Goal: Transaction & Acquisition: Purchase product/service

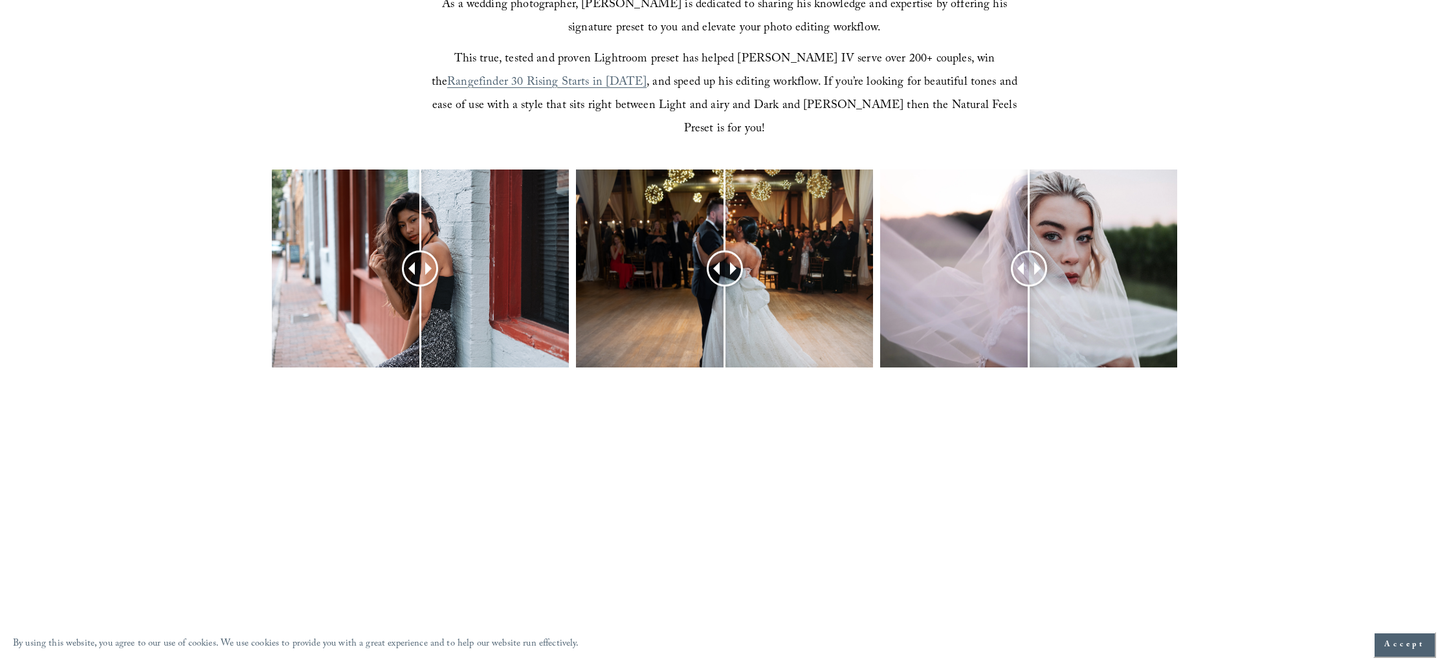
scroll to position [547, 0]
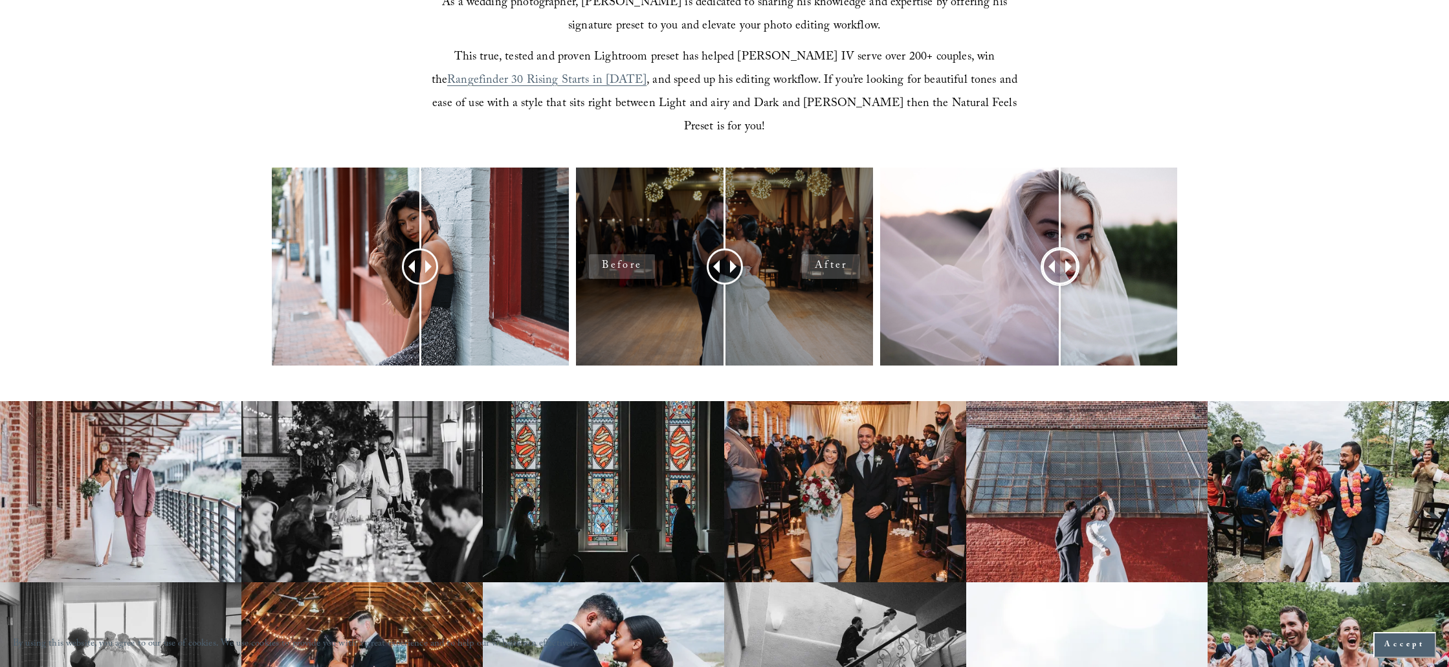
drag, startPoint x: 1031, startPoint y: 243, endPoint x: 859, endPoint y: 246, distance: 171.6
click at [1060, 256] on div at bounding box center [1060, 267] width 33 height 33
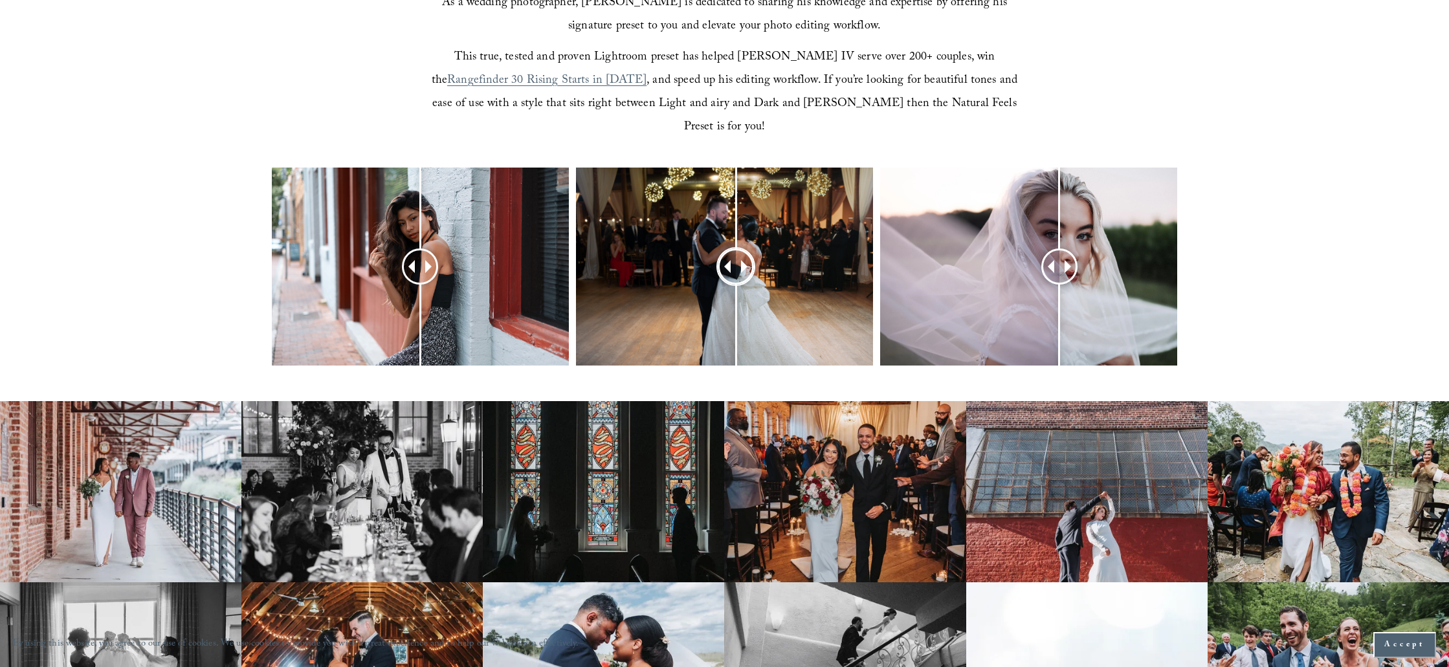
drag, startPoint x: 732, startPoint y: 243, endPoint x: 736, endPoint y: 249, distance: 6.9
click at [736, 251] on div at bounding box center [736, 267] width 33 height 33
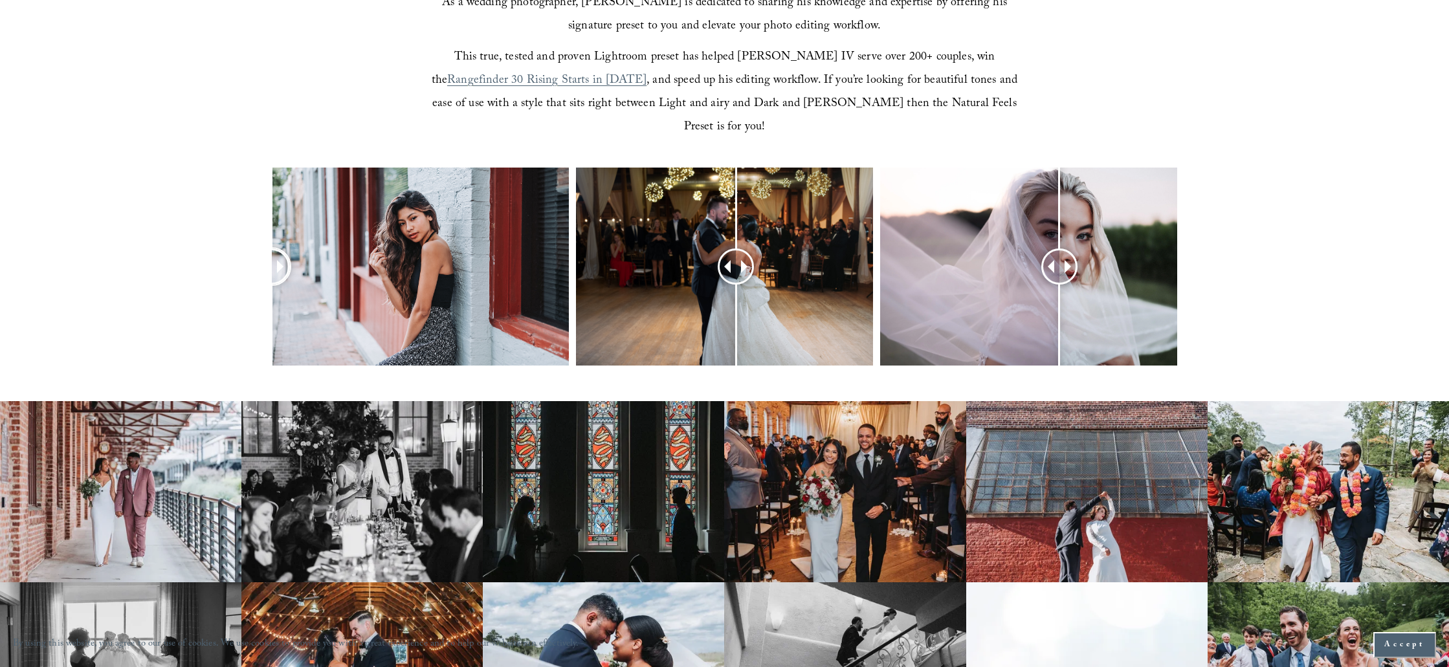
drag, startPoint x: 428, startPoint y: 237, endPoint x: 336, endPoint y: 278, distance: 100.6
click at [150, 202] on div at bounding box center [724, 284] width 1449 height 232
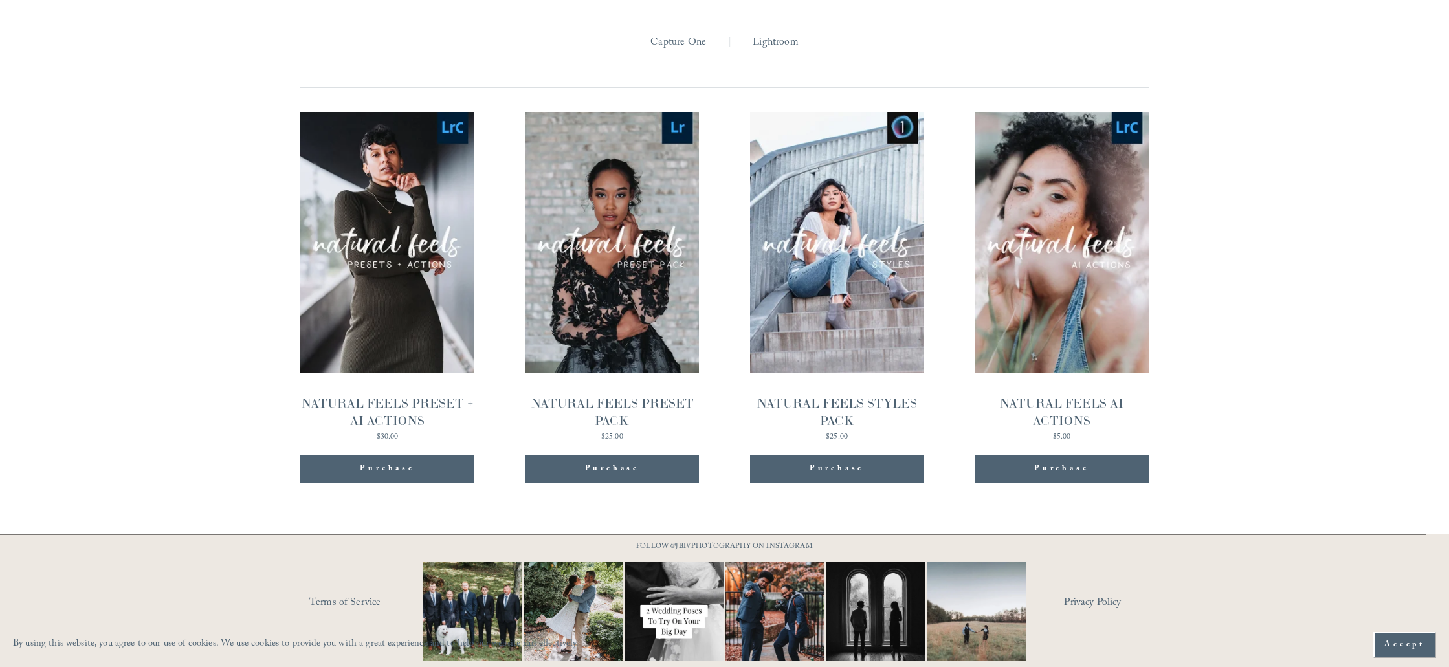
scroll to position [1463, 0]
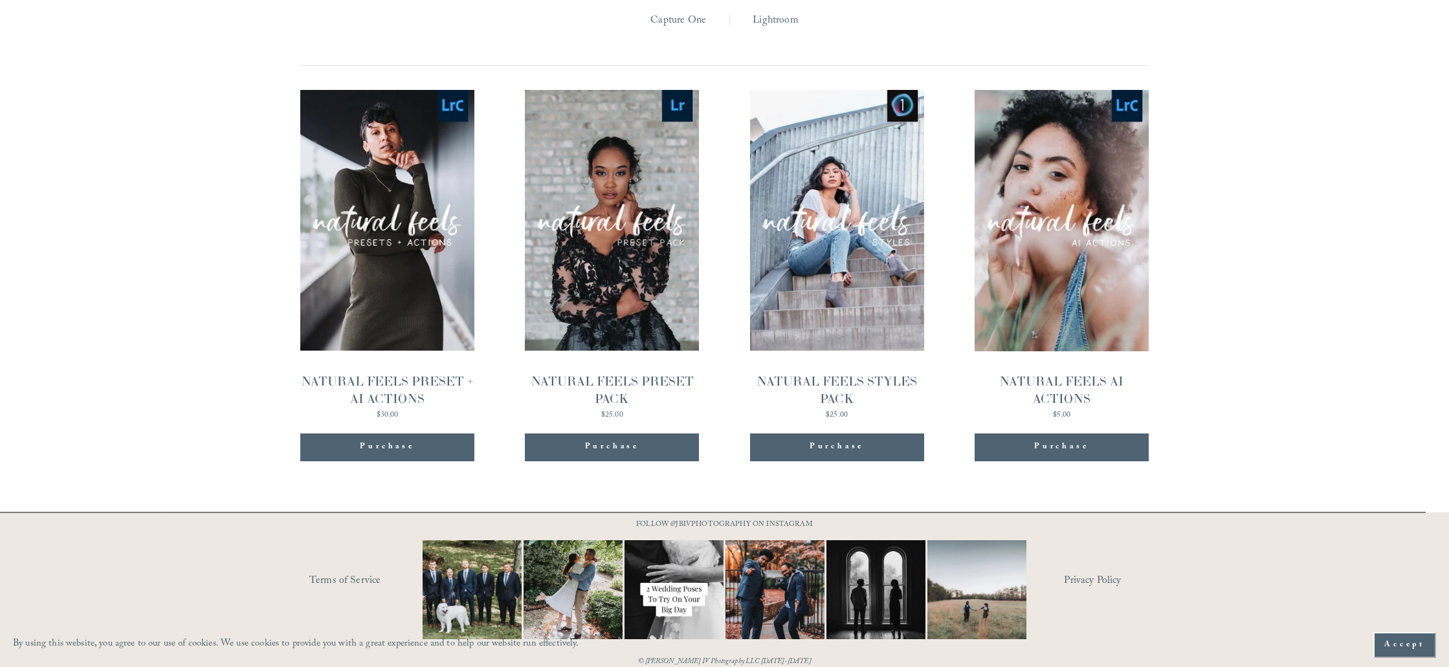
click at [616, 179] on span "Quick View" at bounding box center [612, 195] width 81 height 36
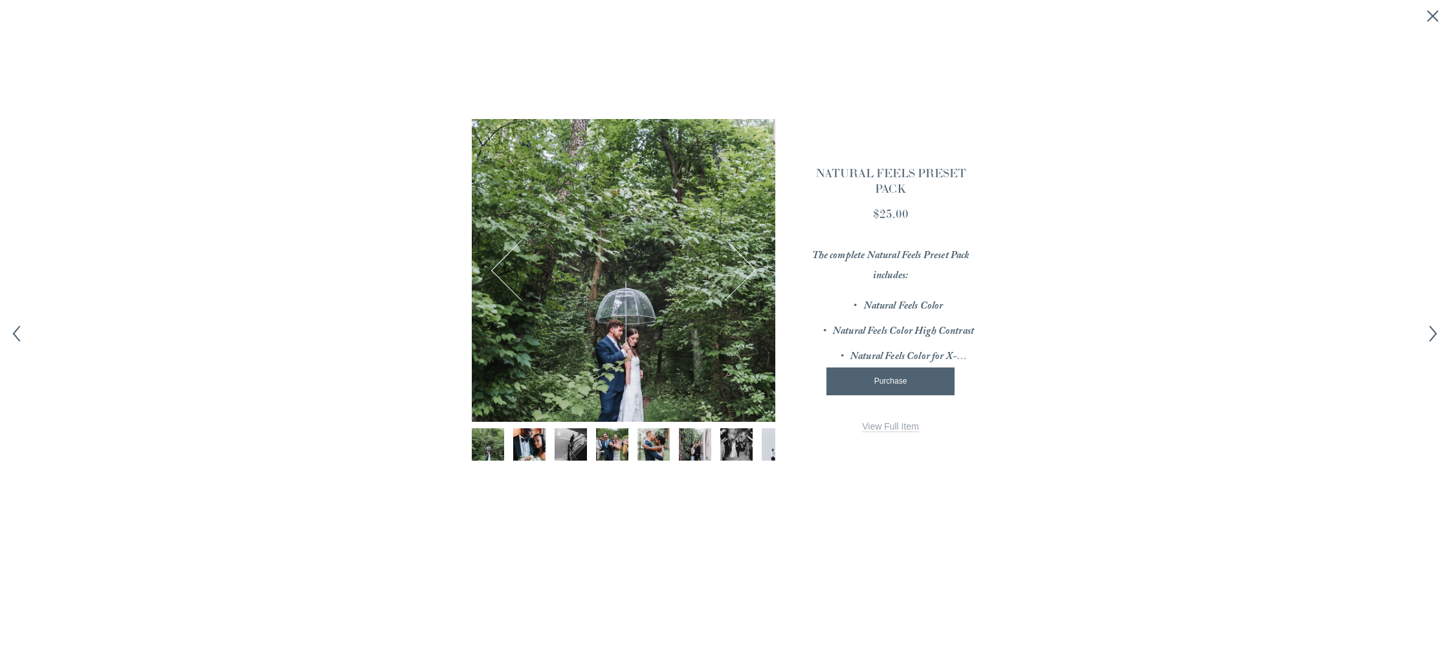
click at [615, 449] on img "Image 4 of 12" at bounding box center [612, 445] width 49 height 32
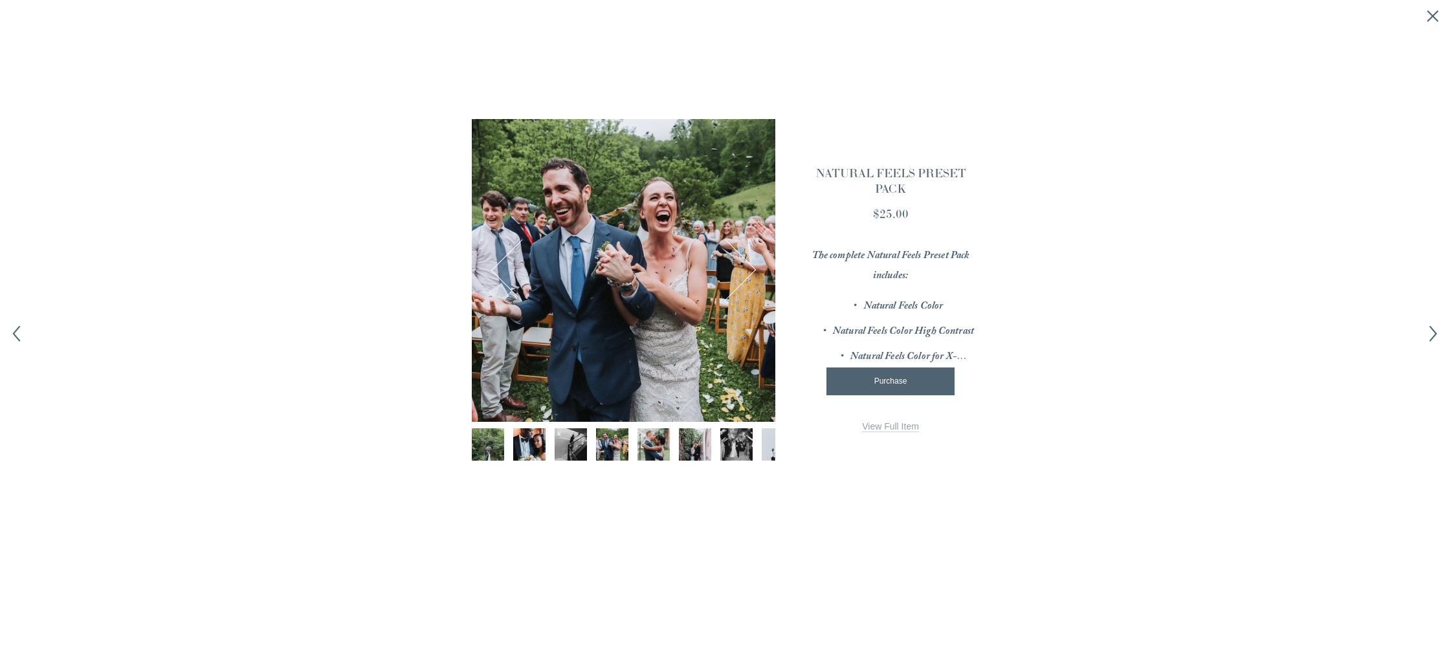
click at [701, 442] on img "Image 6 of 12" at bounding box center [695, 445] width 49 height 32
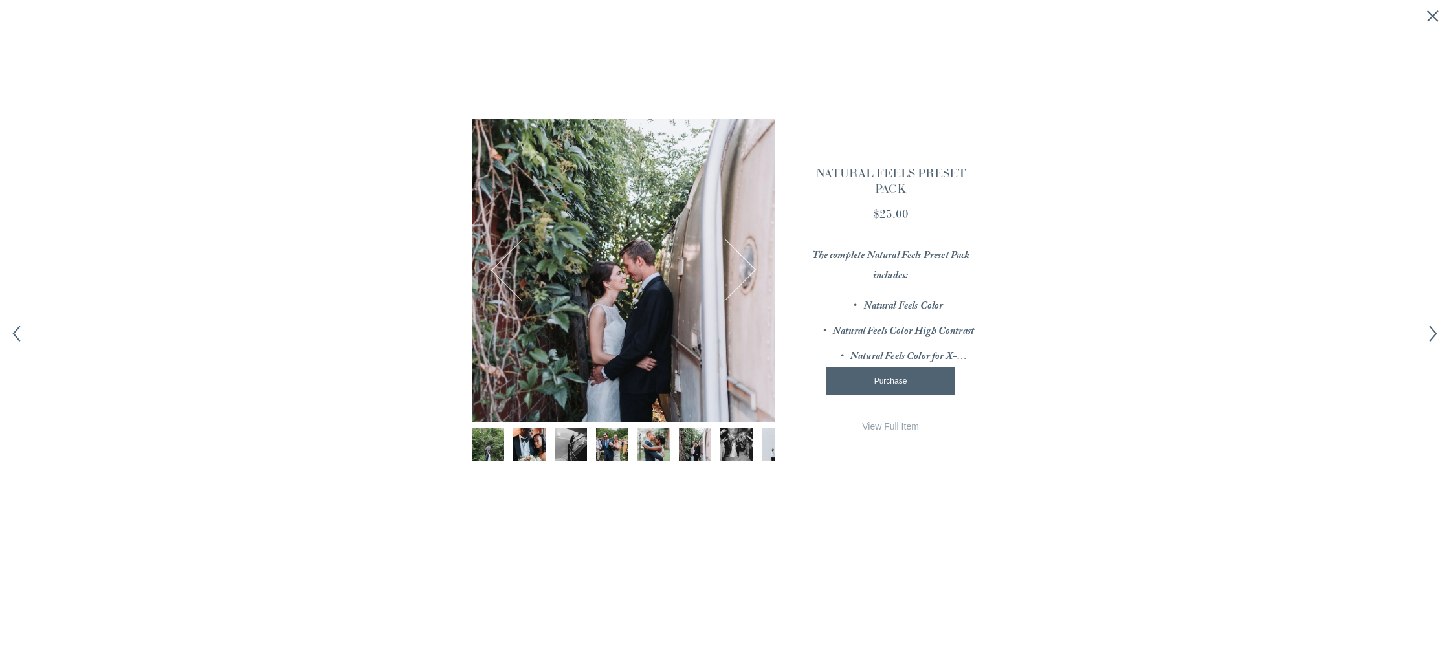
click at [732, 447] on img "Image 7 of 12" at bounding box center [736, 445] width 49 height 32
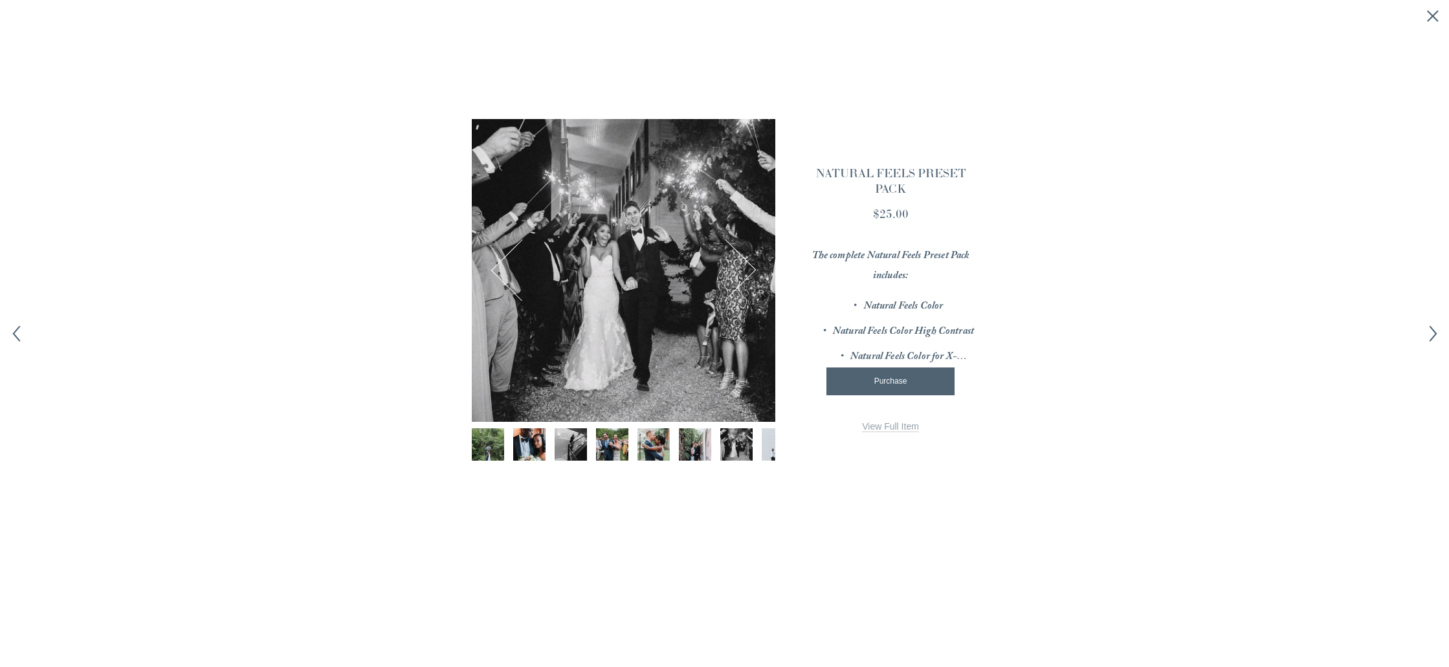
click at [618, 443] on img "Image 4 of 12" at bounding box center [612, 445] width 49 height 32
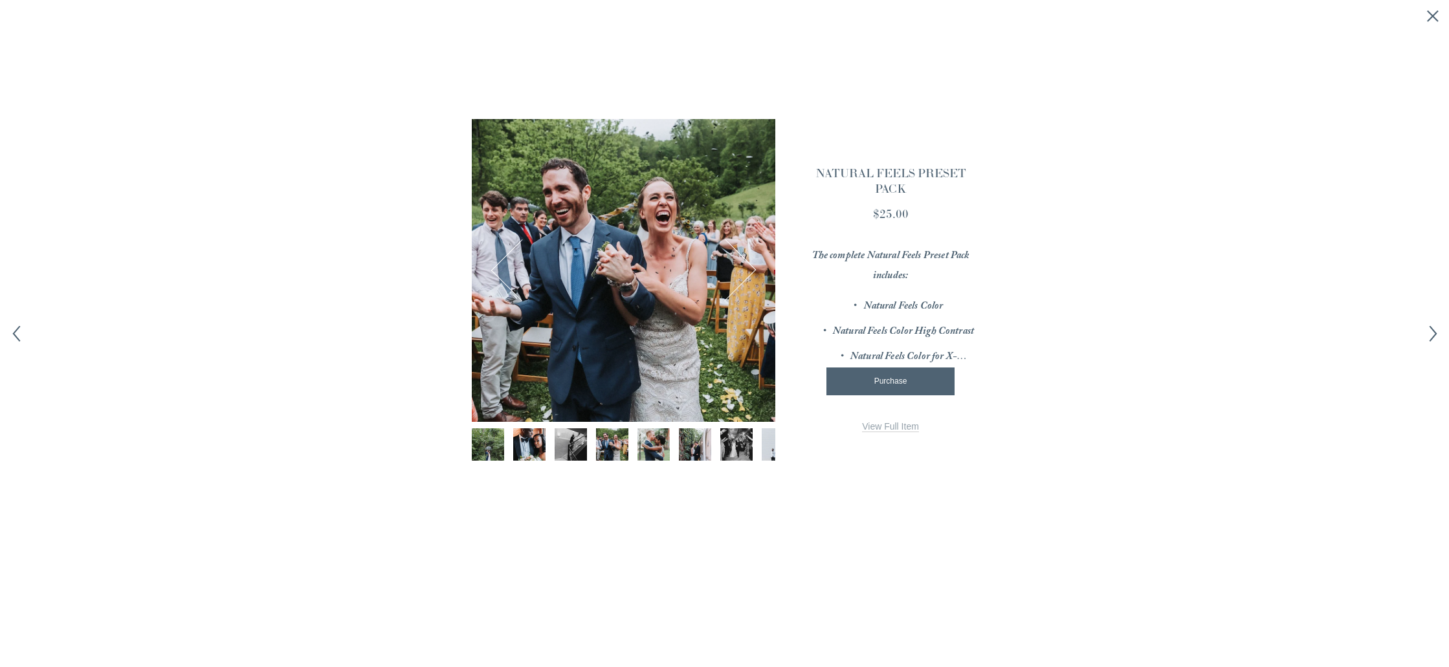
click at [576, 440] on img "Image 3 of 12" at bounding box center [571, 445] width 49 height 32
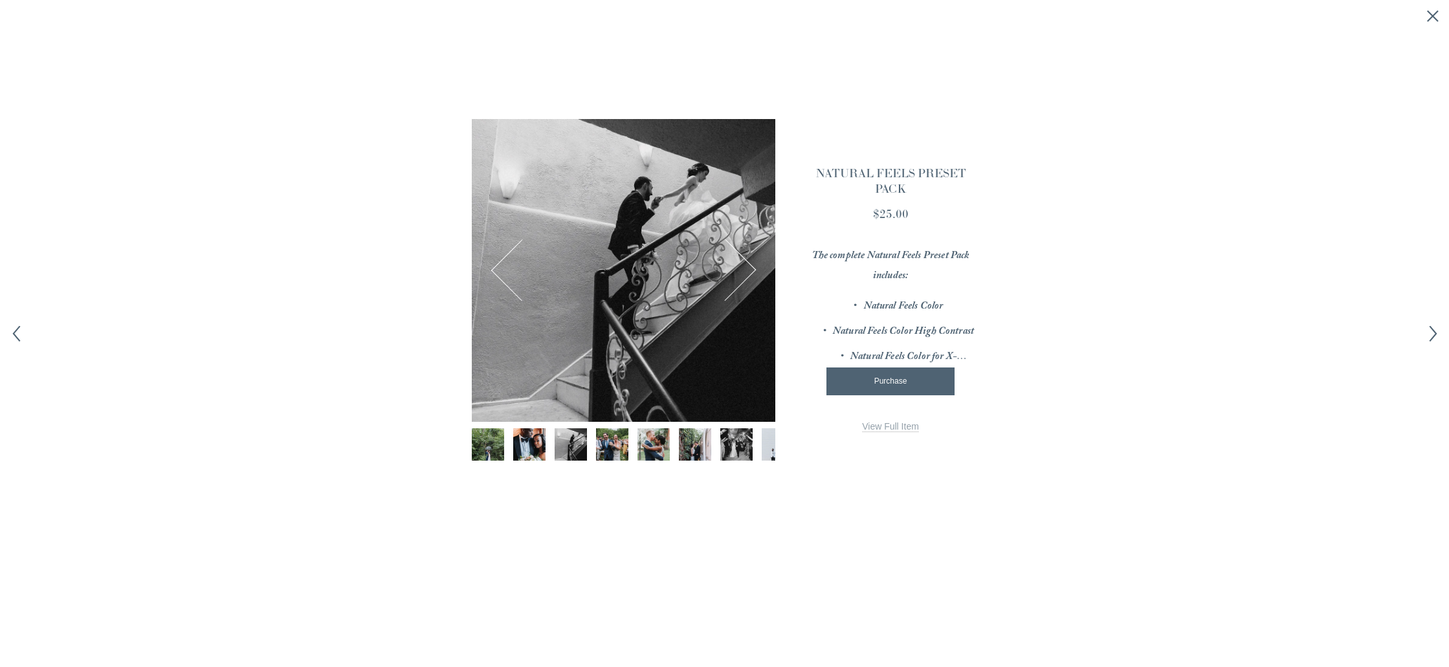
click at [1433, 25] on div "× ." at bounding box center [724, 333] width 1449 height 667
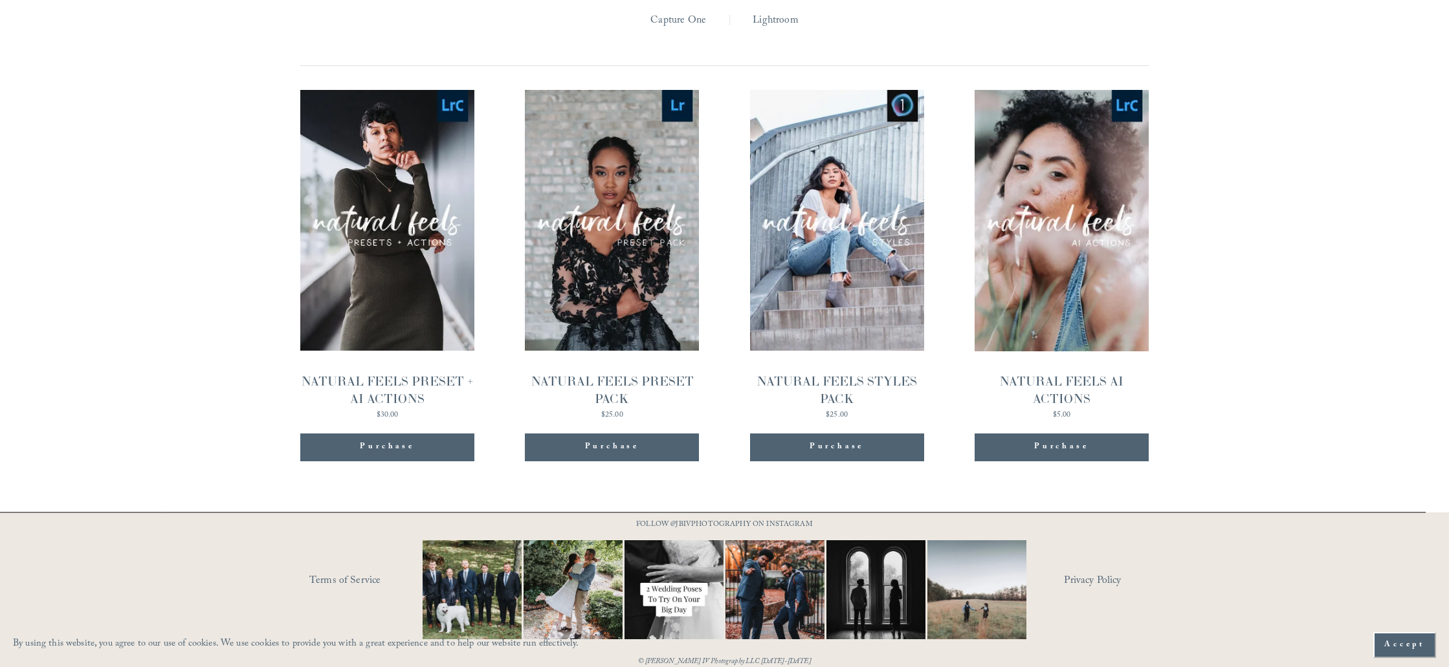
click at [1433, 19] on div "Presets Capture One | Lightroom | All Capture One Lightroom Quick View NATURAL …" at bounding box center [724, 219] width 1449 height 544
click at [853, 434] on div "Purchase" at bounding box center [837, 448] width 174 height 28
click at [847, 177] on span "Quick View" at bounding box center [836, 195] width 81 height 36
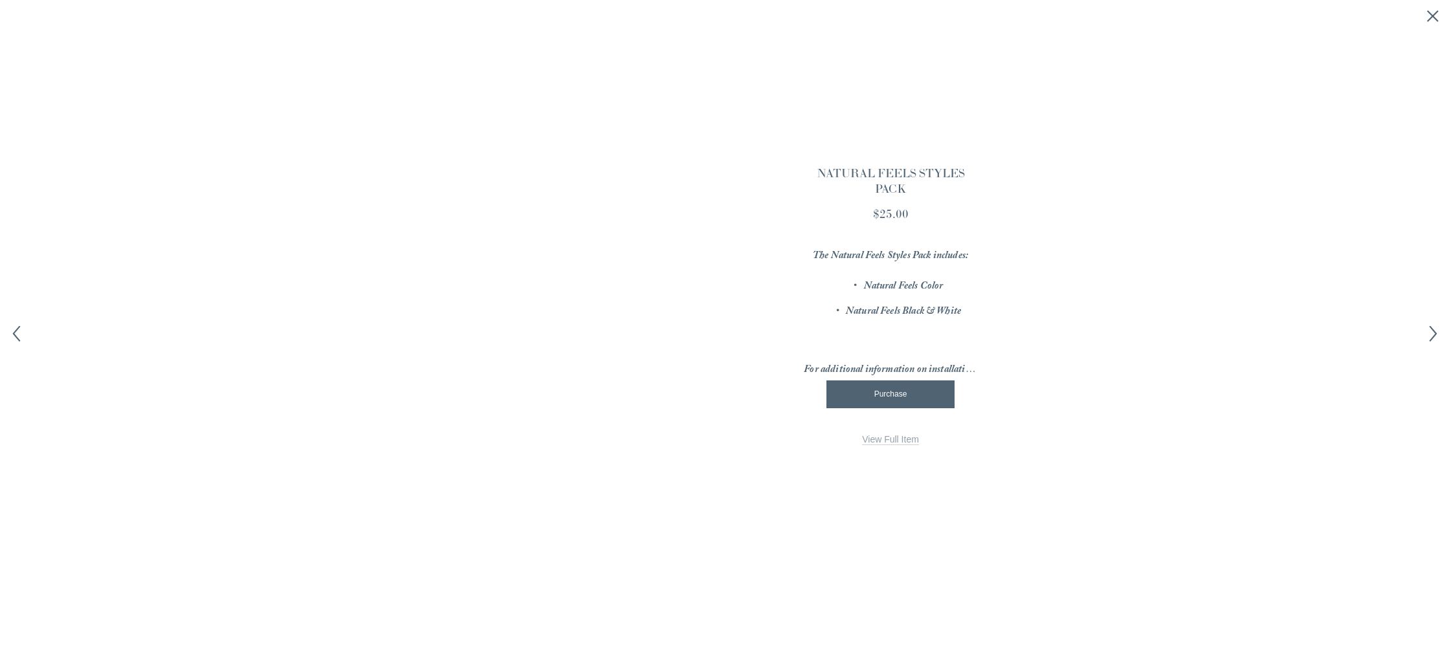
click at [1426, 333] on icon "Next item" at bounding box center [1434, 334] width 16 height 16
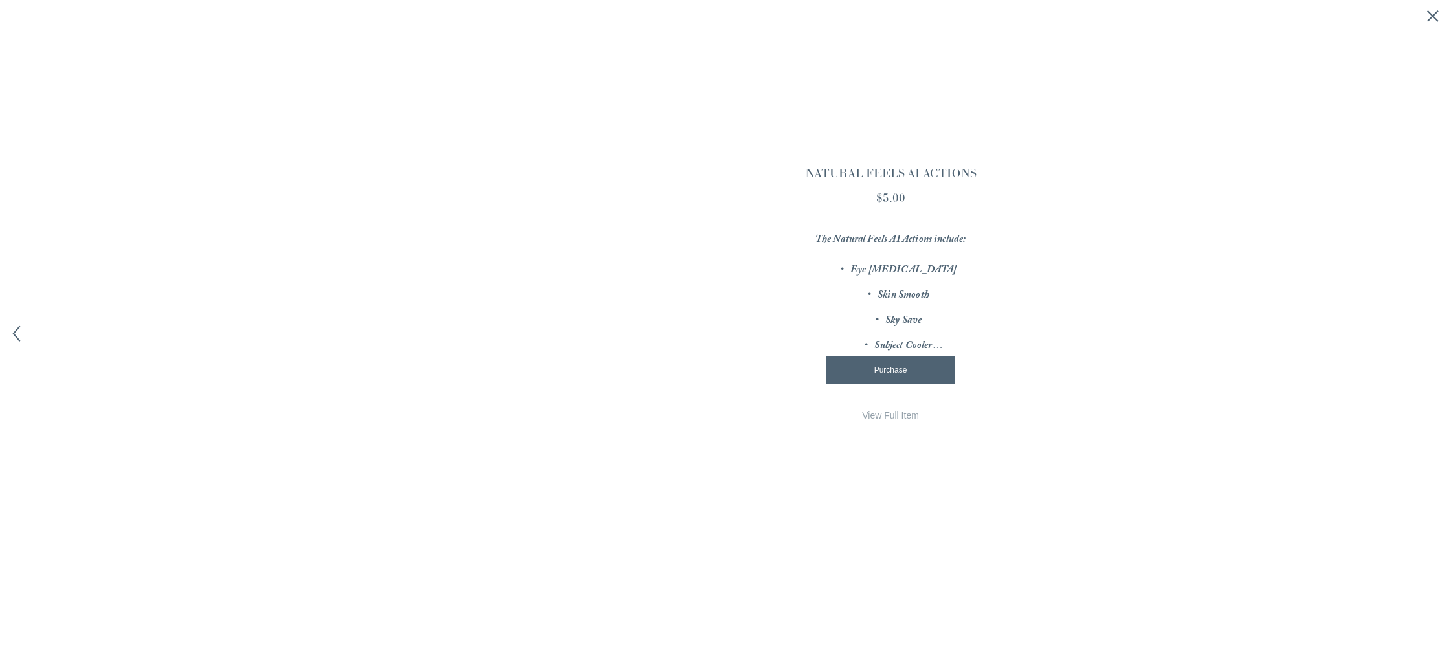
click at [1429, 17] on icon "Close quick view" at bounding box center [1433, 16] width 13 height 13
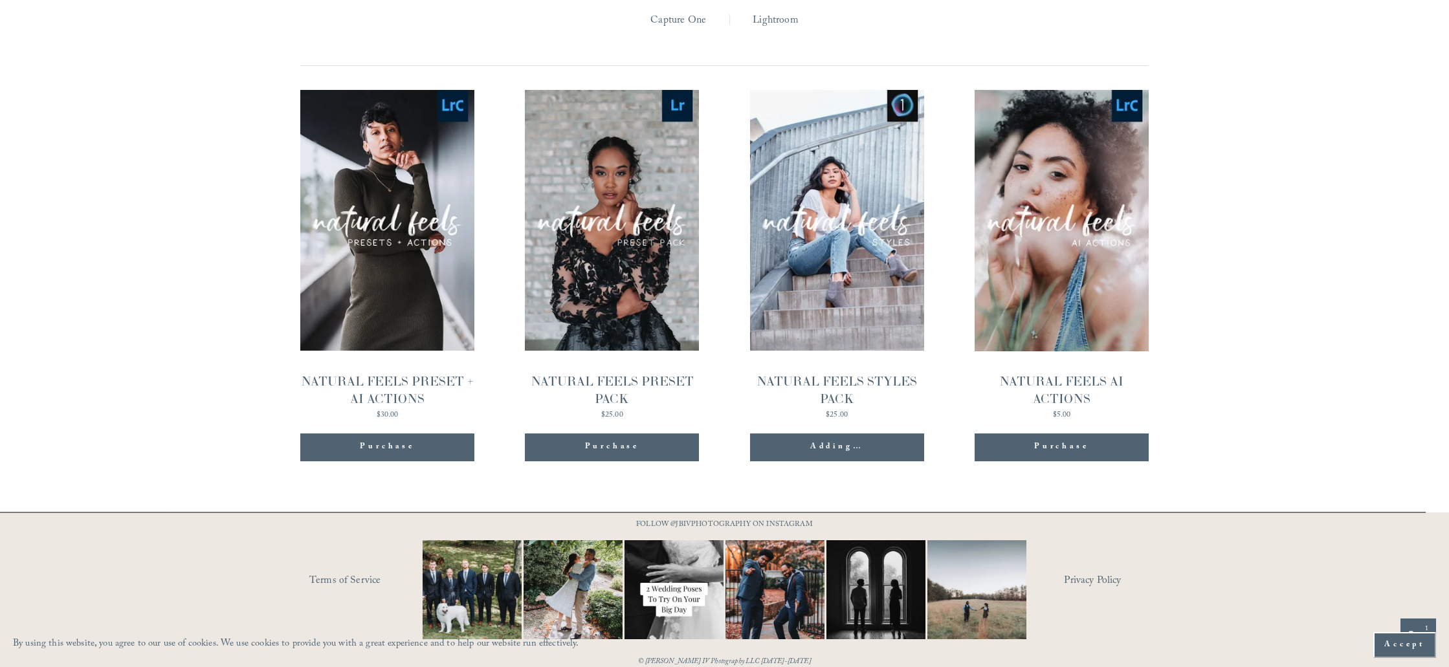
click at [849, 177] on span "Quick View" at bounding box center [836, 195] width 81 height 36
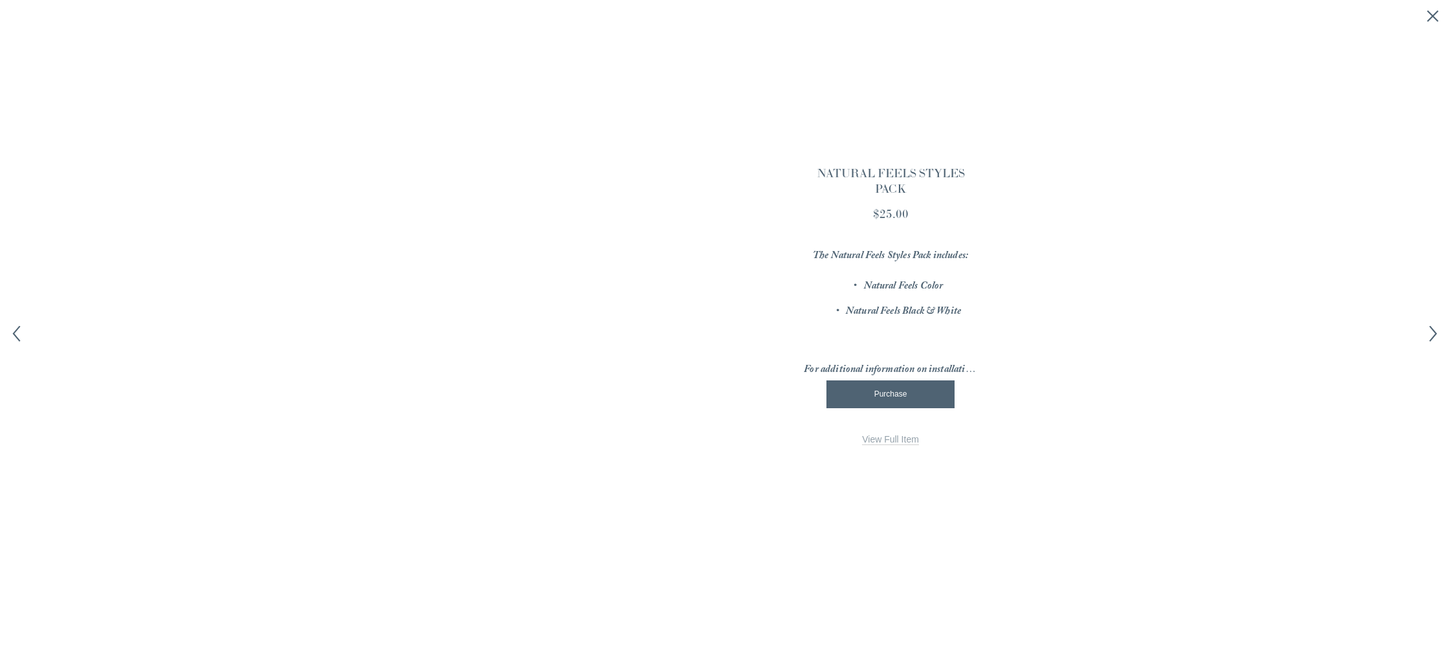
click at [1431, 16] on icon "Close quick view" at bounding box center [1433, 16] width 13 height 13
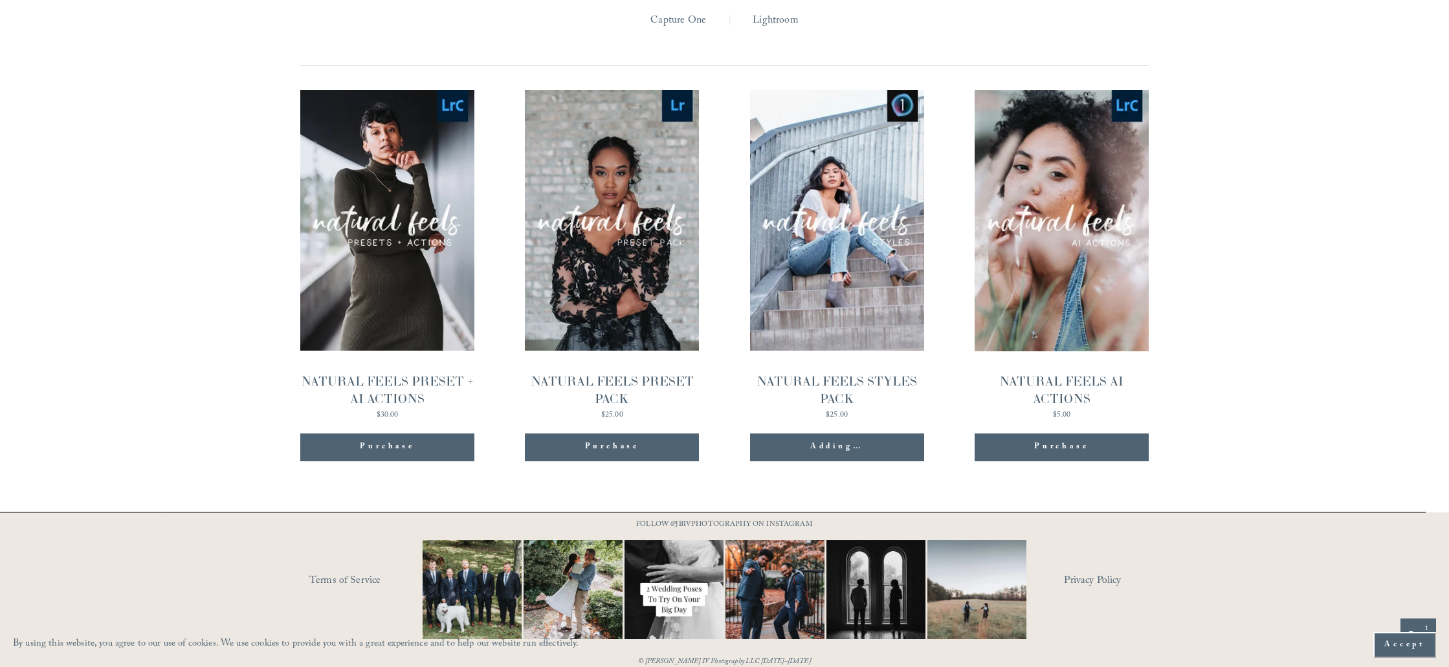
click at [636, 181] on span "Quick View" at bounding box center [612, 195] width 81 height 36
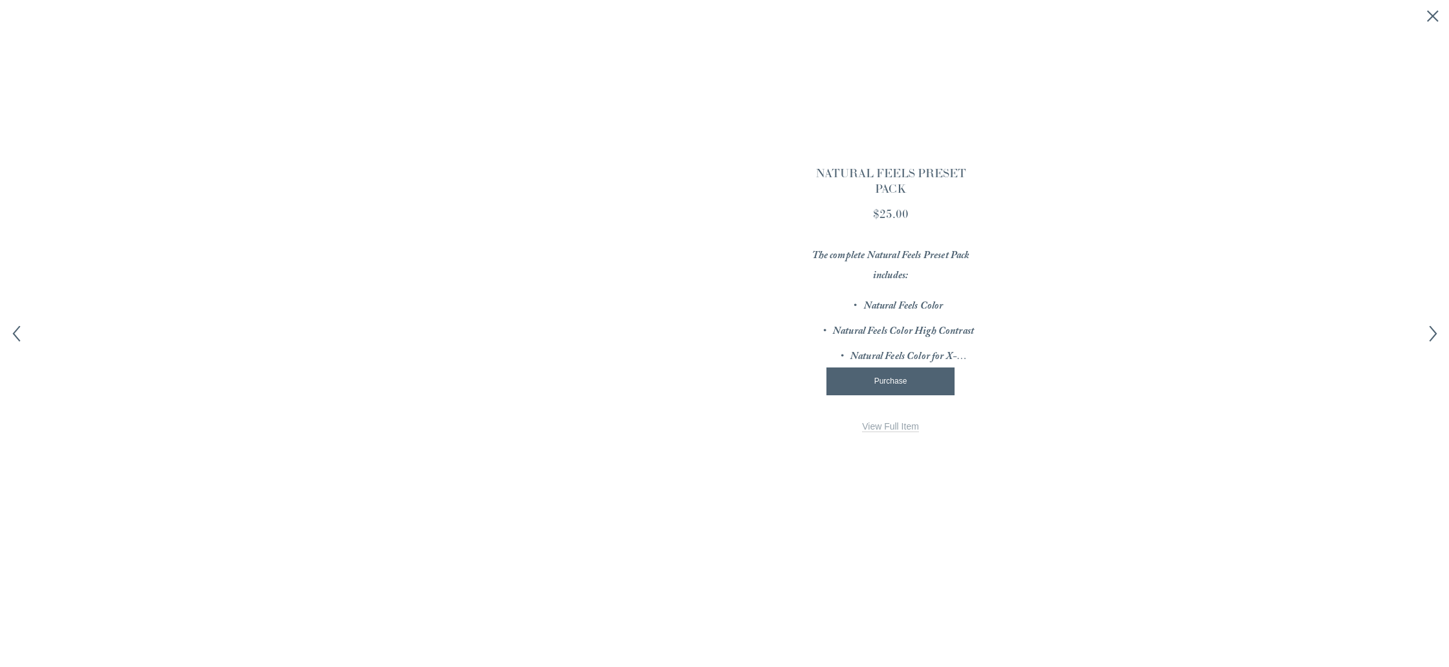
click at [1431, 17] on line "Close quick view" at bounding box center [1433, 16] width 10 height 10
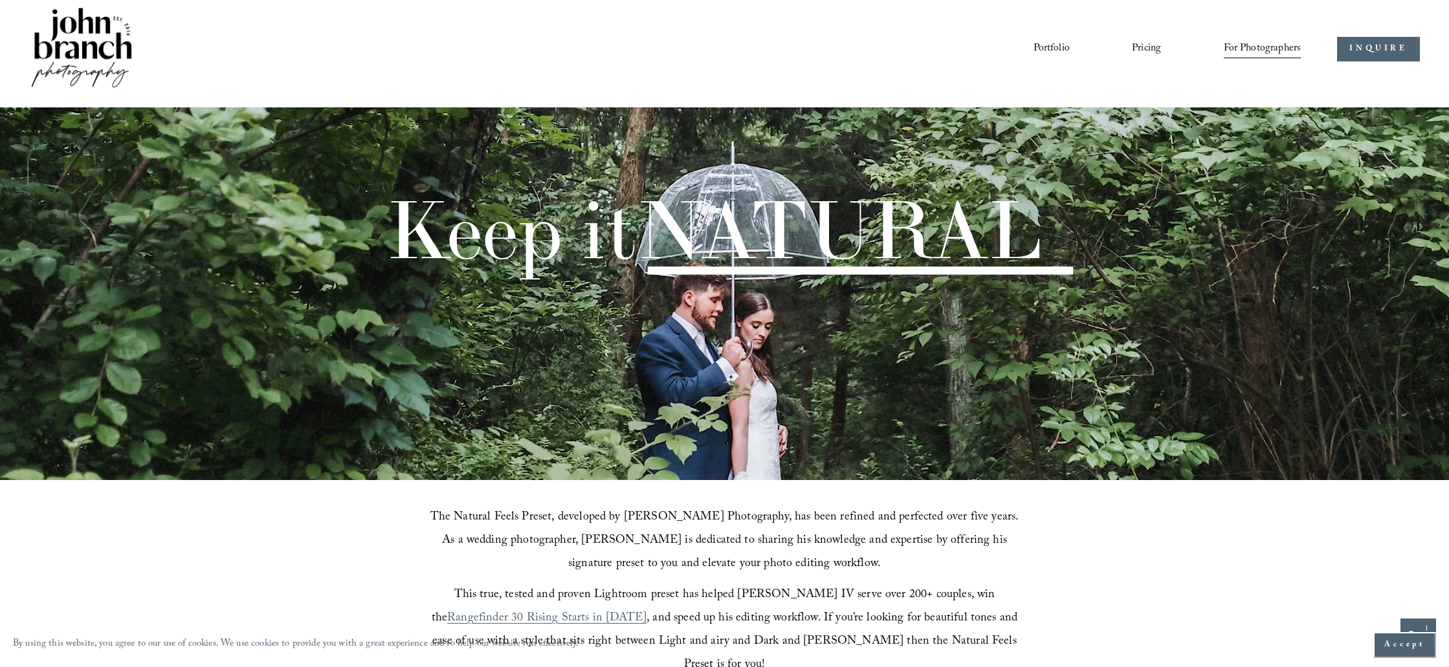
scroll to position [0, 0]
